Goal: Find specific page/section: Find specific page/section

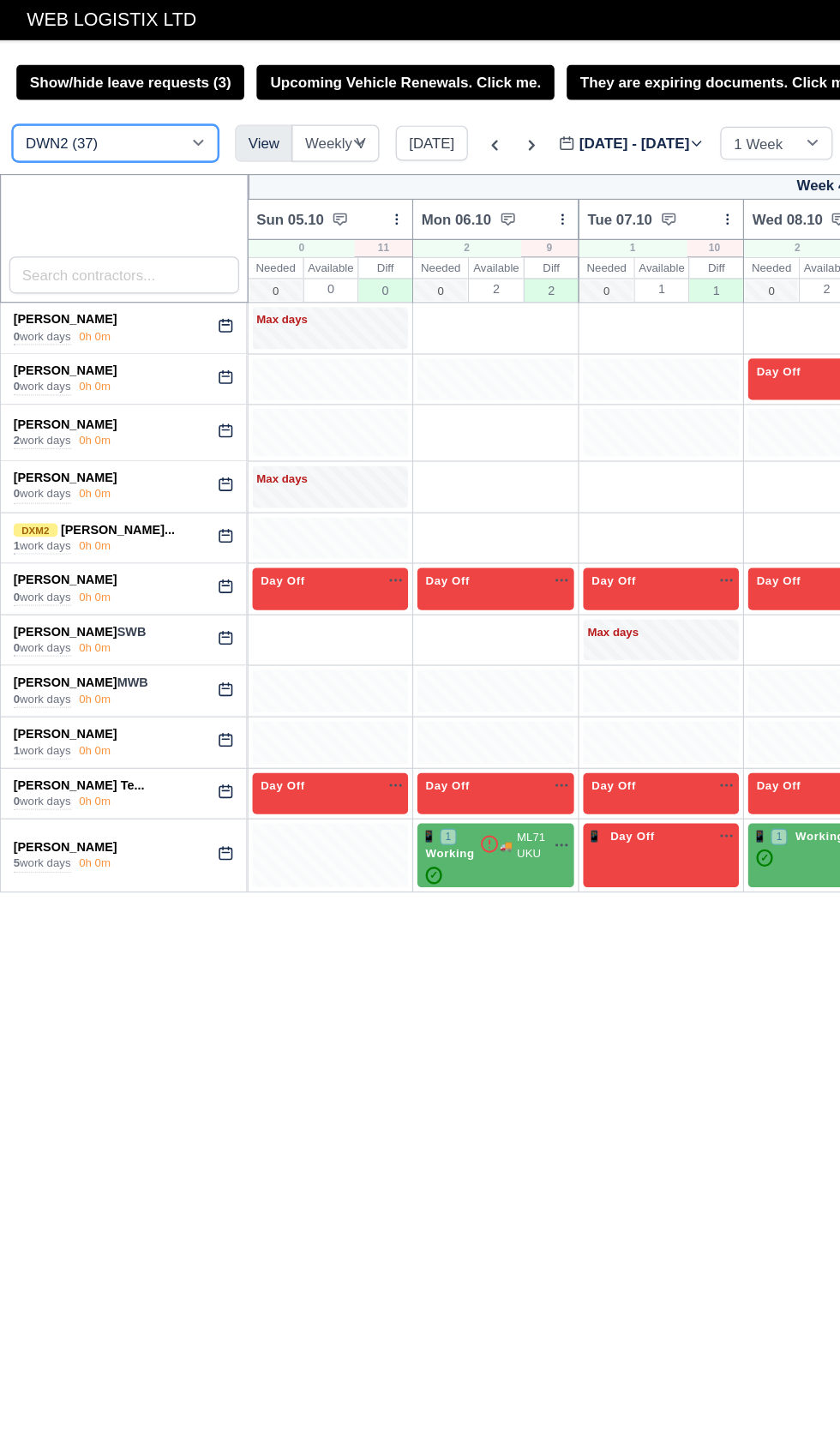
click at [105, 126] on select "DCE1 (1) DWN2 (37) DXM2 (67)" at bounding box center [95, 118] width 171 height 31
select select "1"
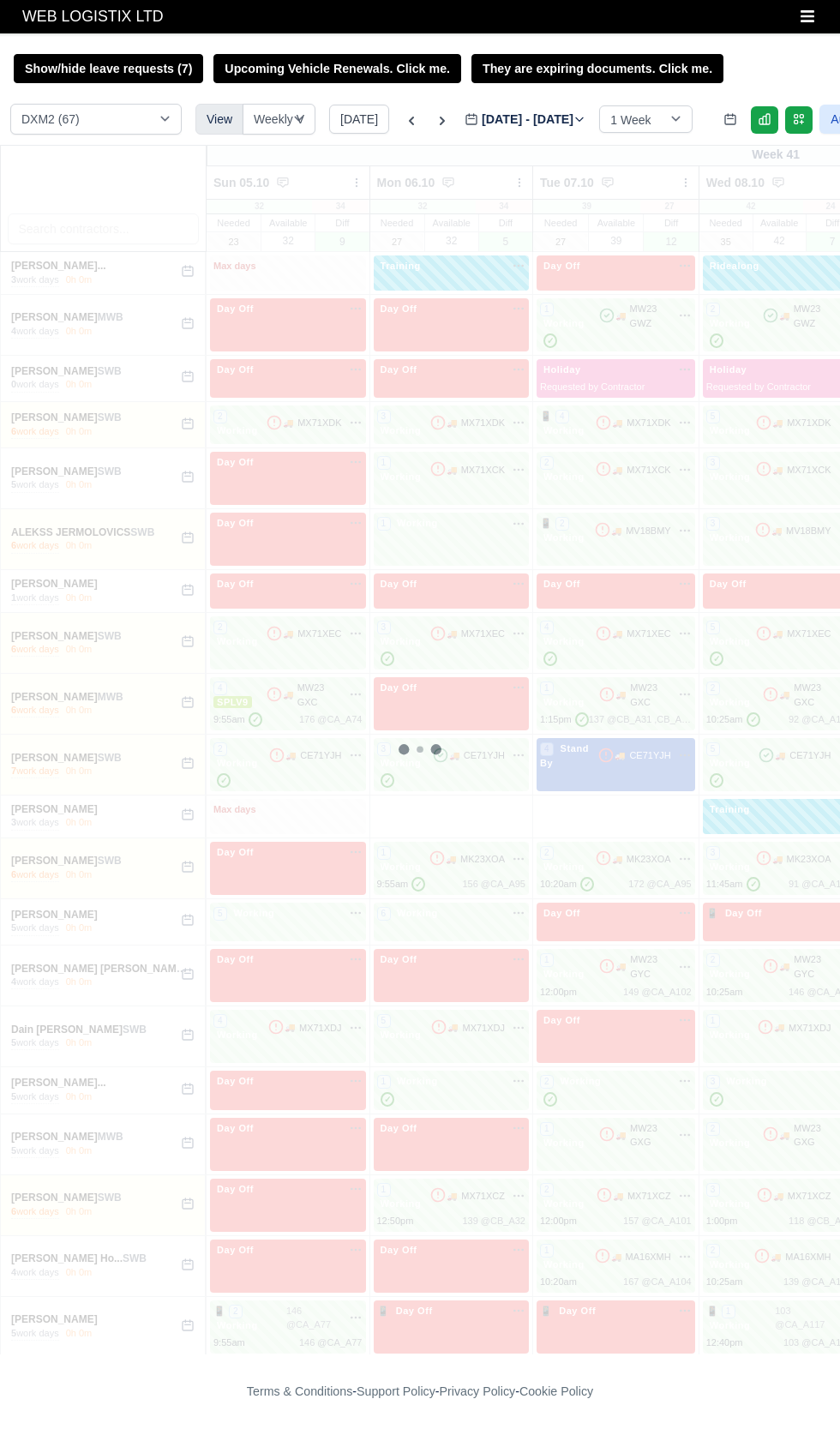
select select "1"
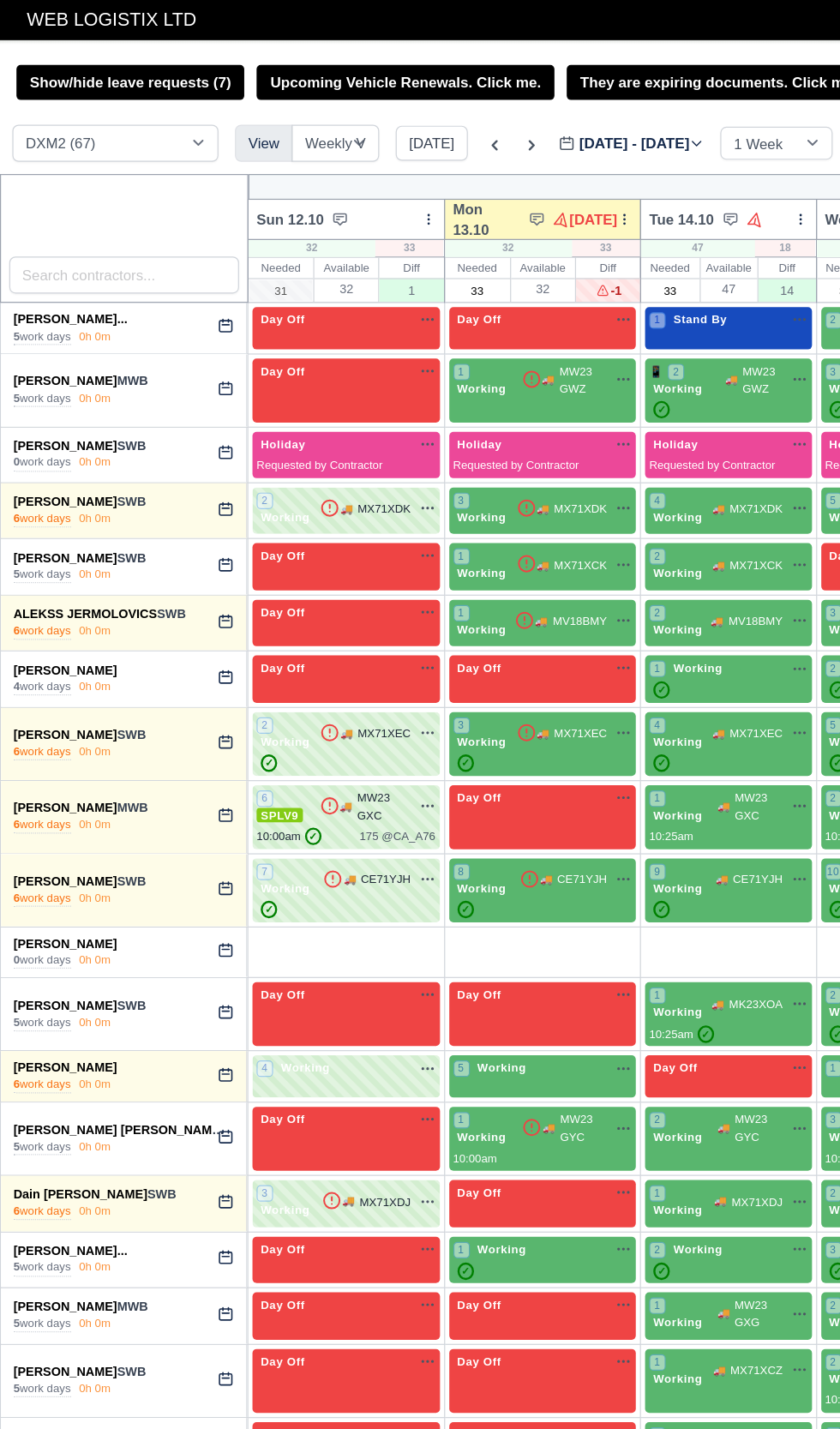
type input "[DATE]"
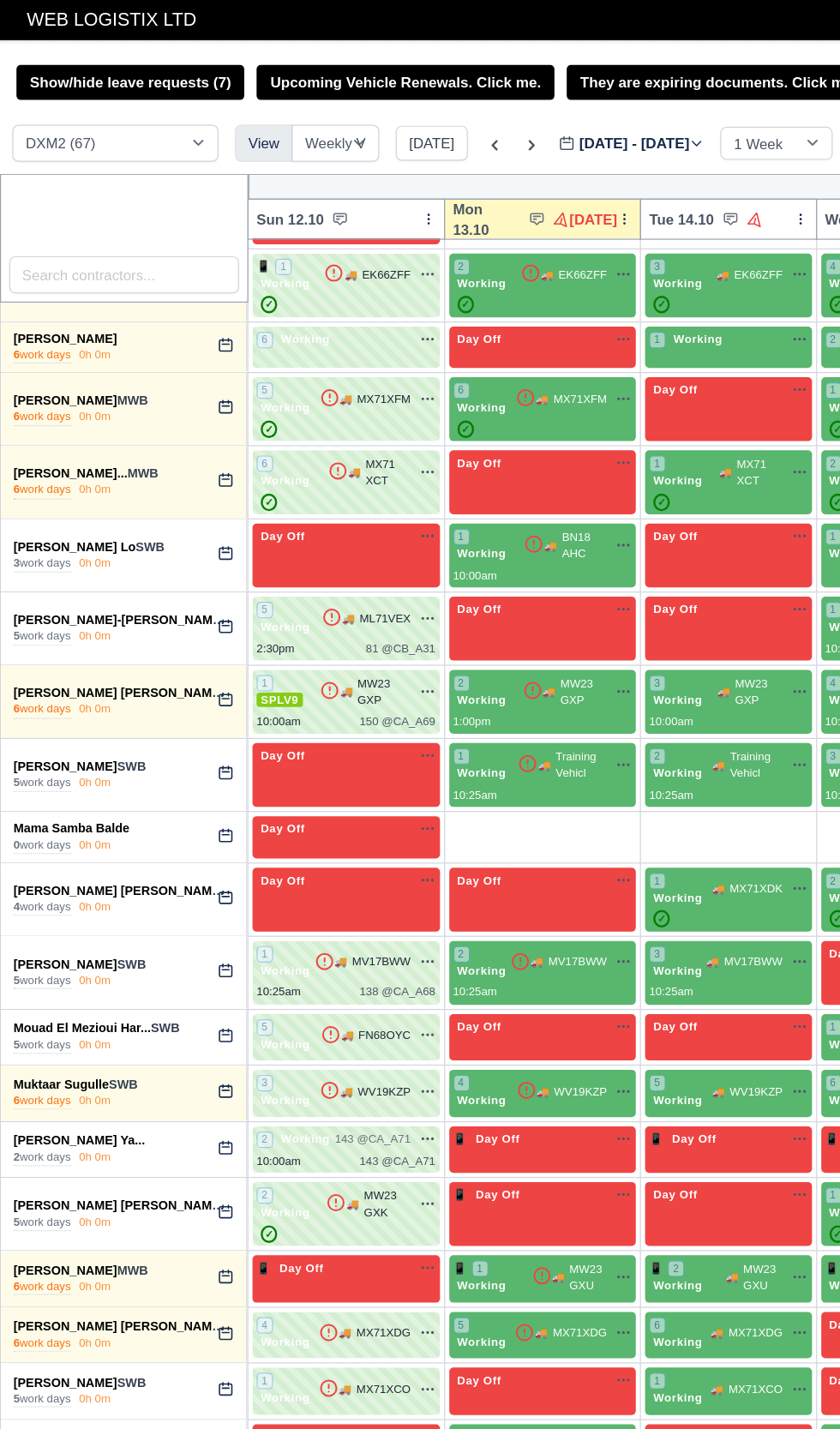
scroll to position [1832, 0]
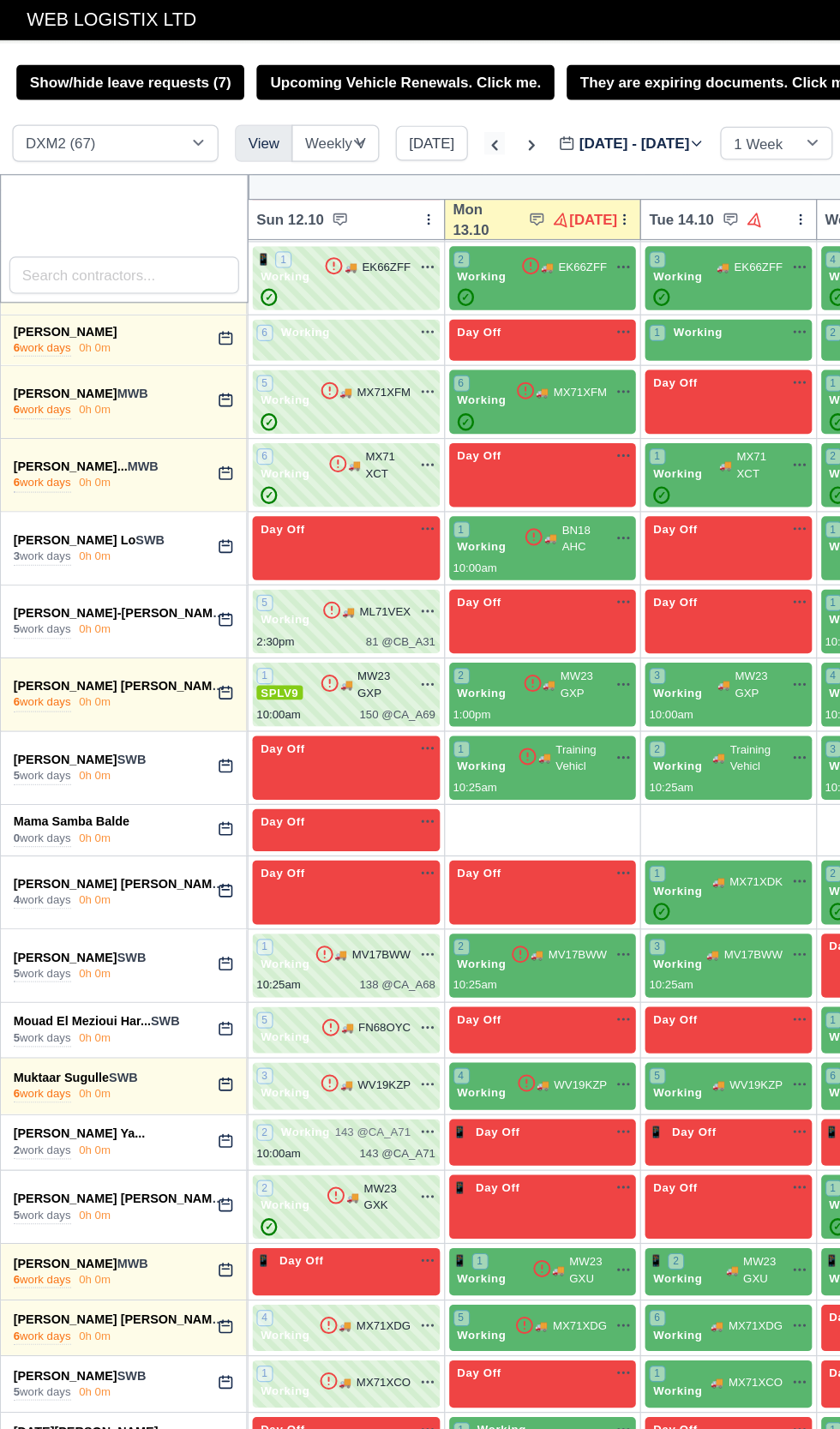
click at [403, 117] on icon at bounding box center [411, 120] width 17 height 17
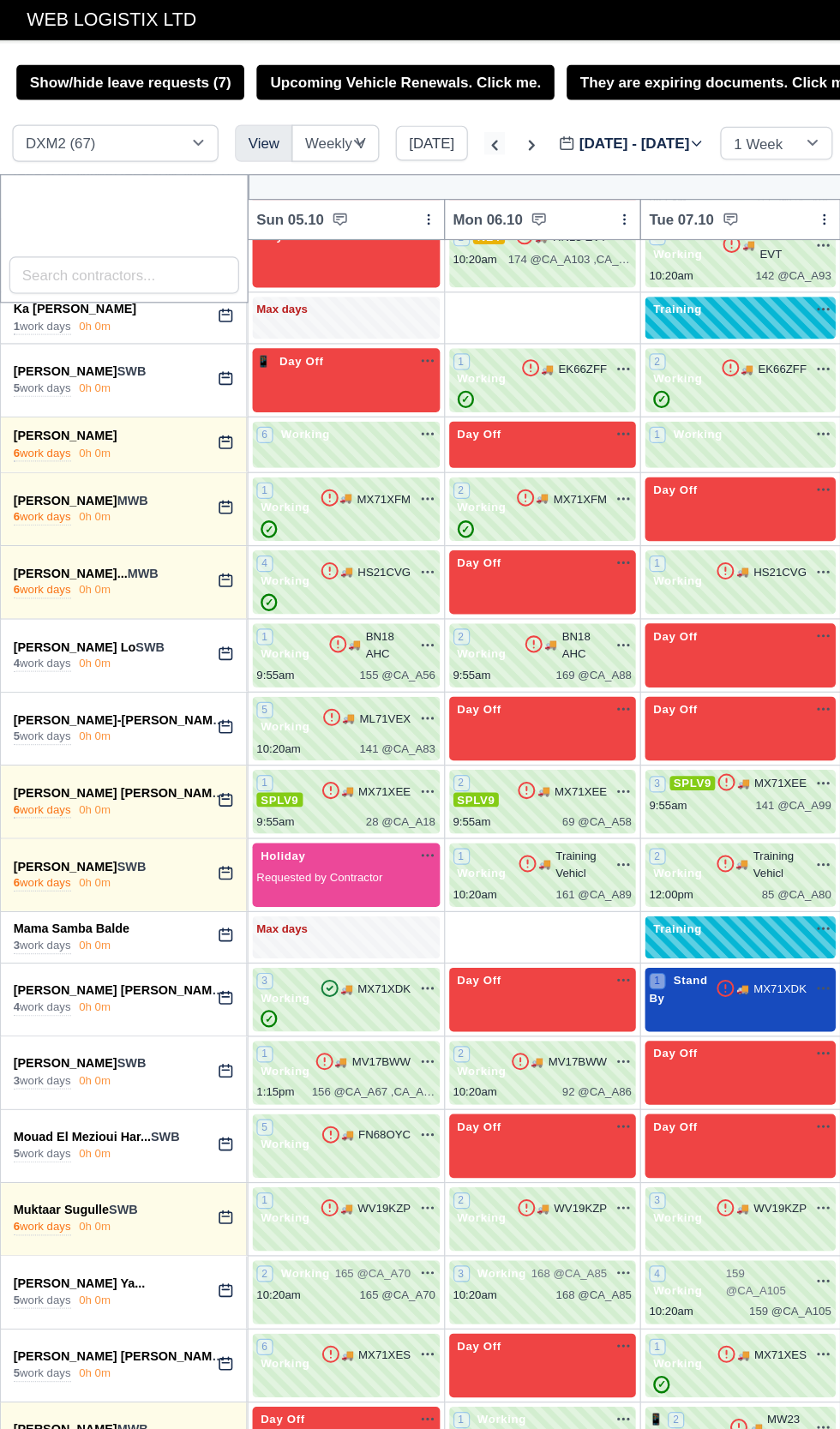
type input "[DATE]"
click at [405, 120] on icon at bounding box center [411, 120] width 17 height 17
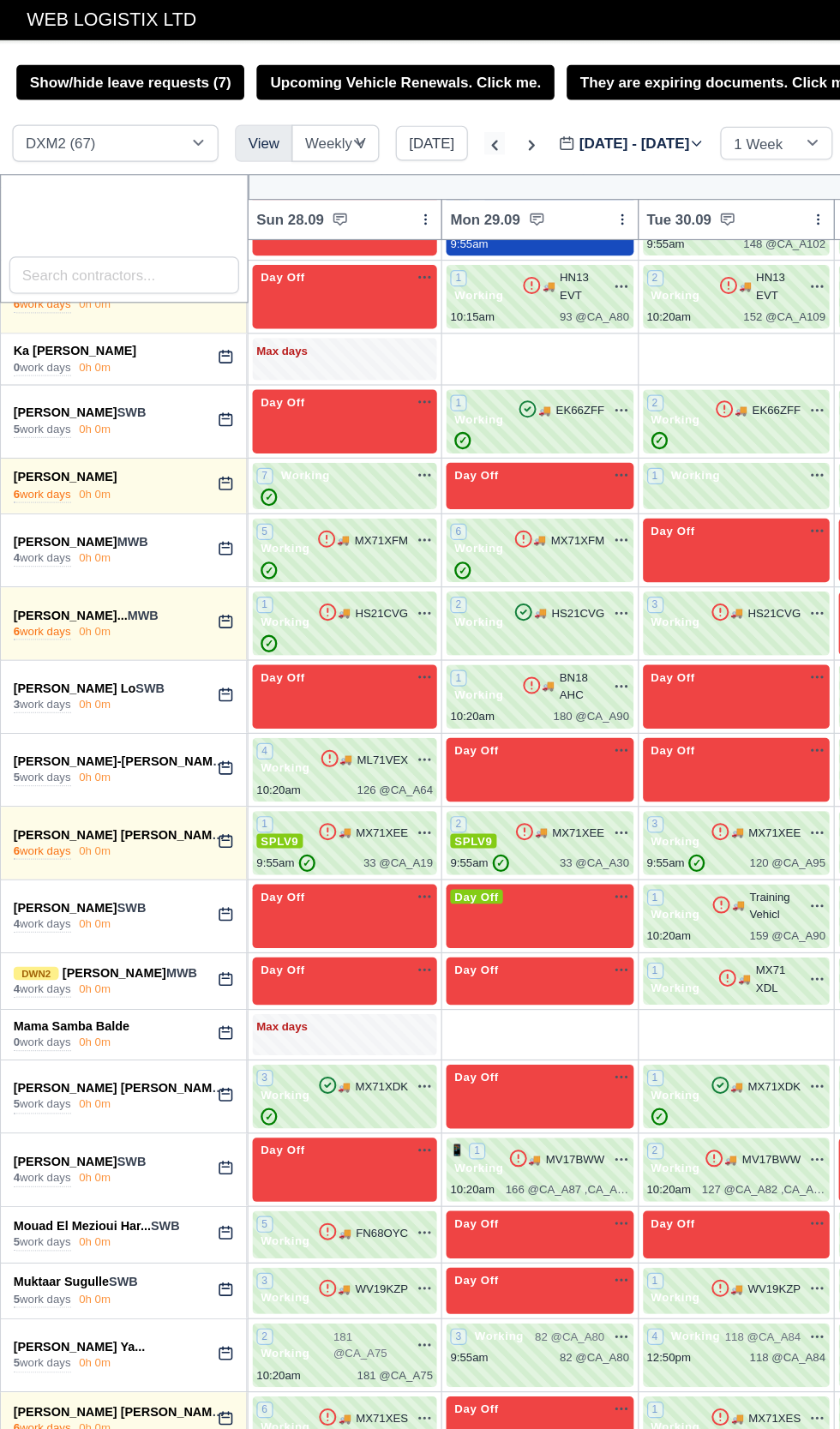
type input "[DATE]"
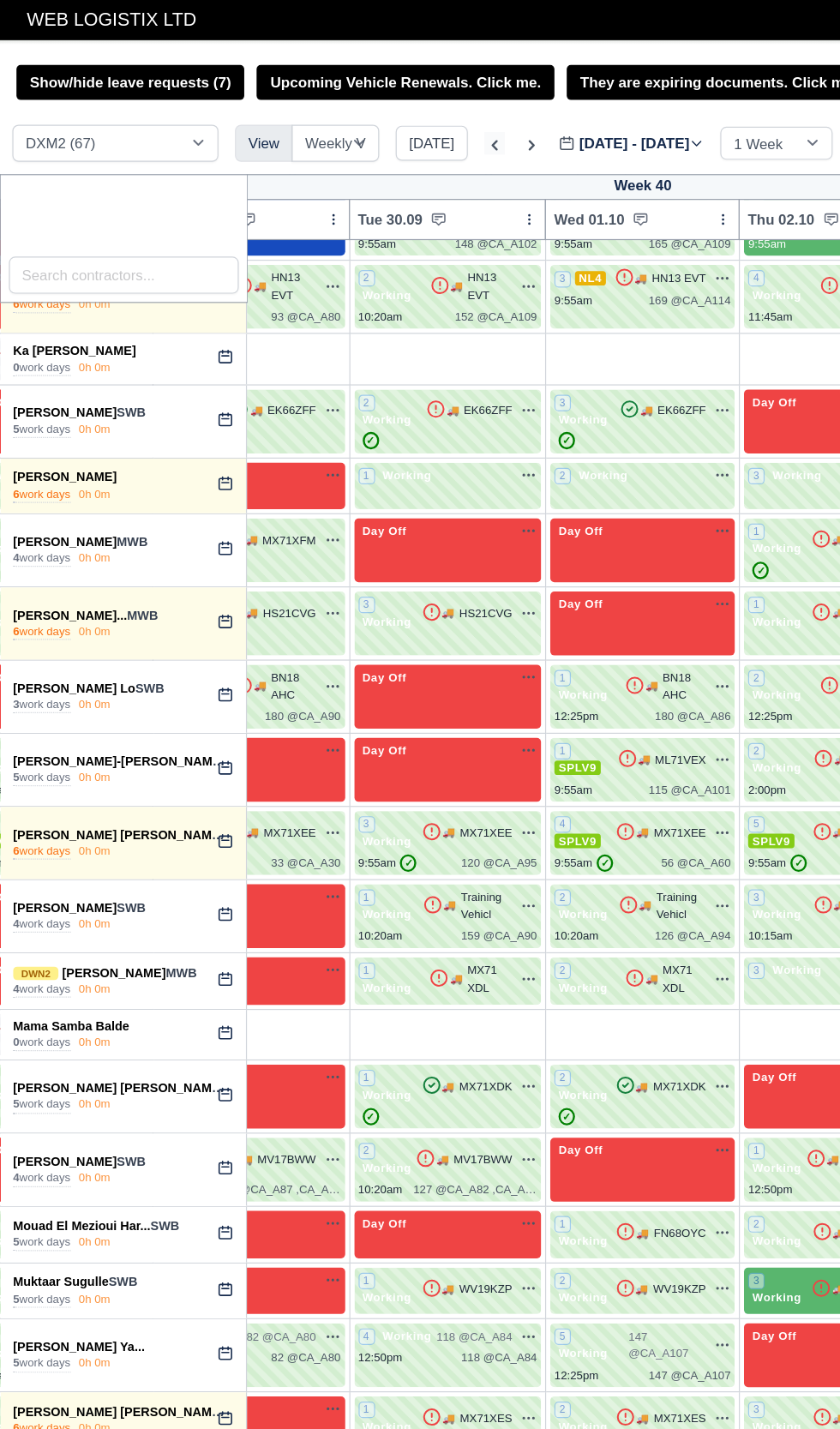
scroll to position [1832, 0]
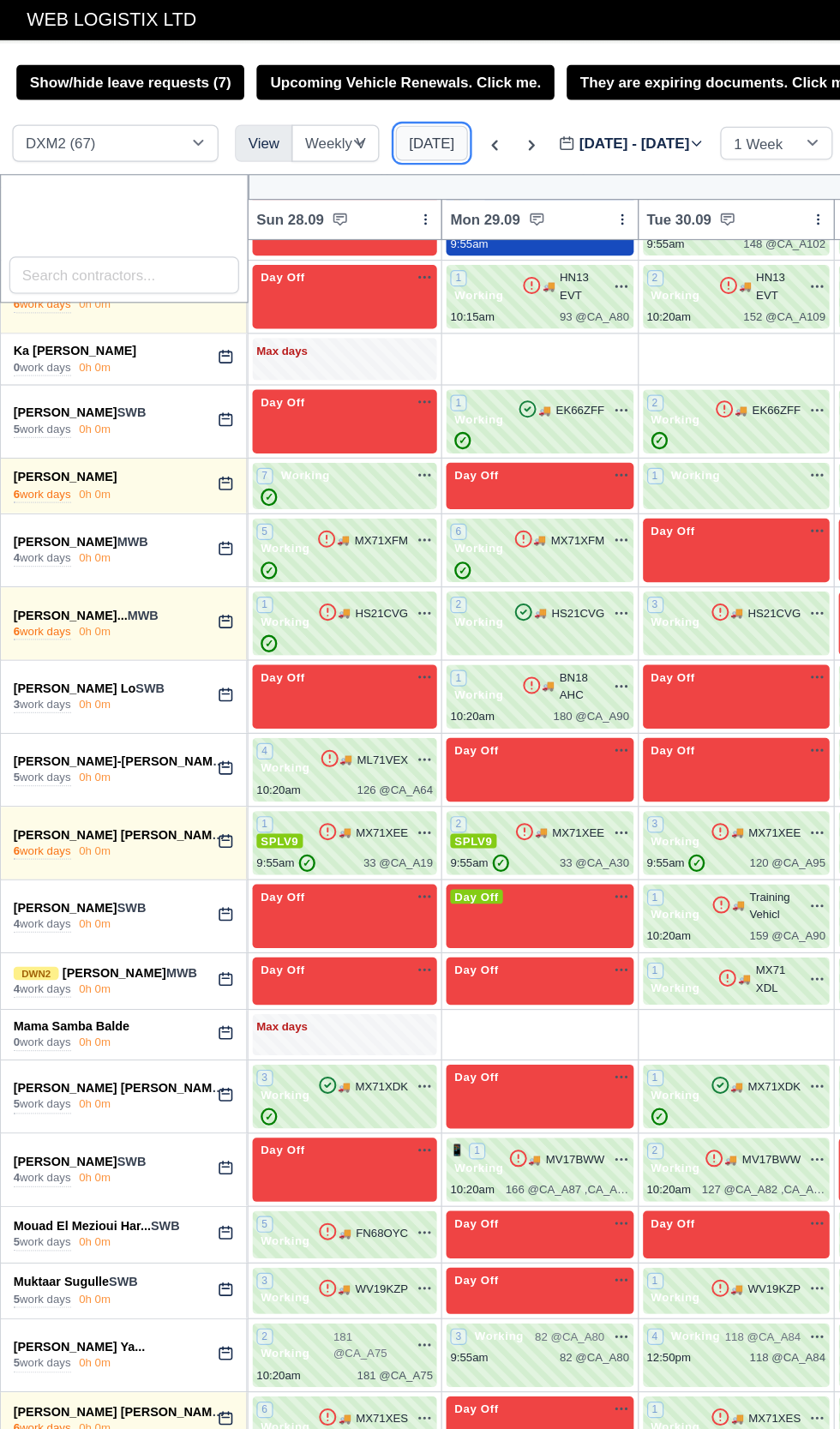
click at [366, 114] on button "[DATE]" at bounding box center [359, 118] width 60 height 29
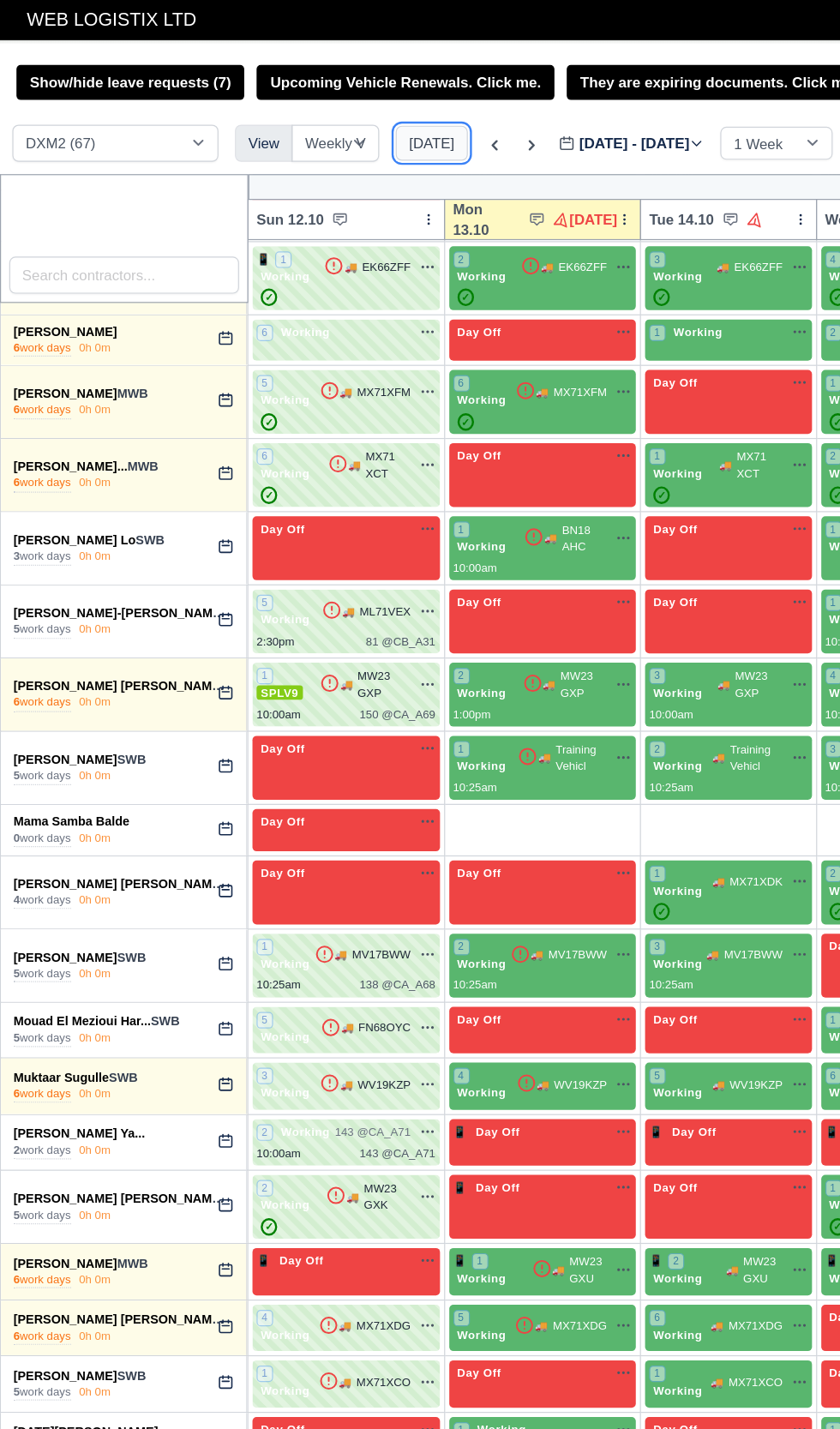
type input "[DATE]"
